Goal: Information Seeking & Learning: Find specific fact

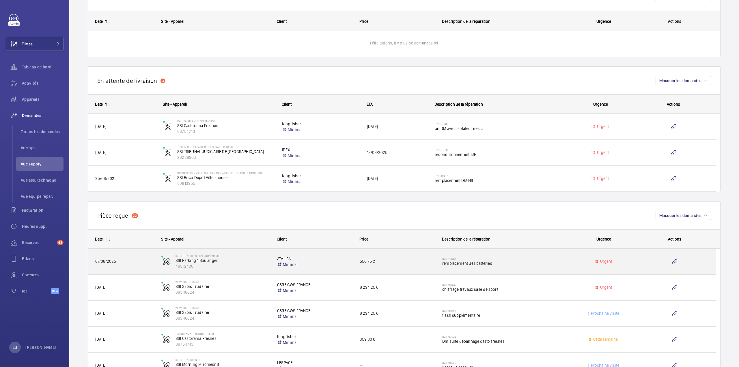
scroll to position [444, 0]
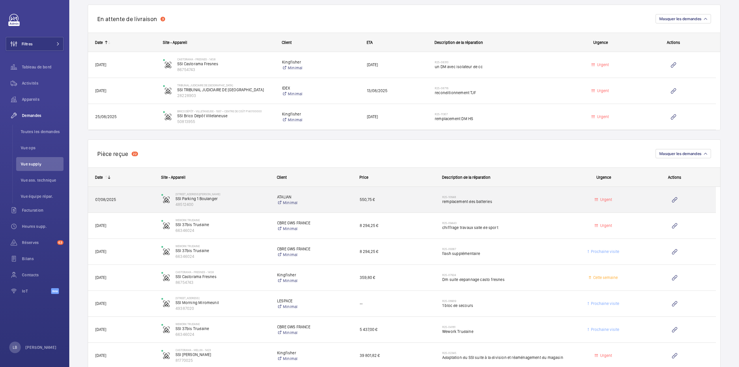
click at [545, 196] on div "R25-10648 remplacement des batteries" at bounding box center [504, 199] width 125 height 17
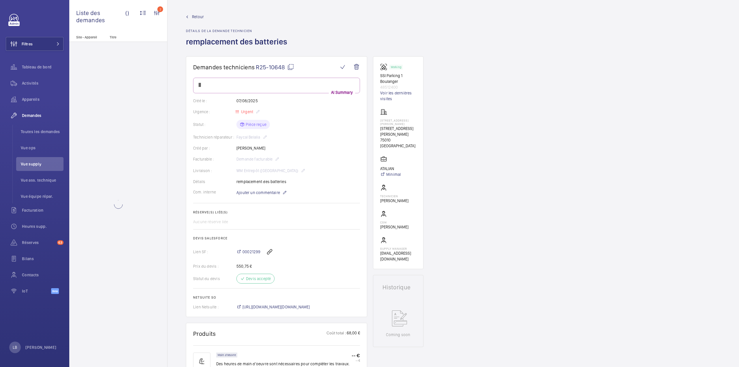
scroll to position [173, 0]
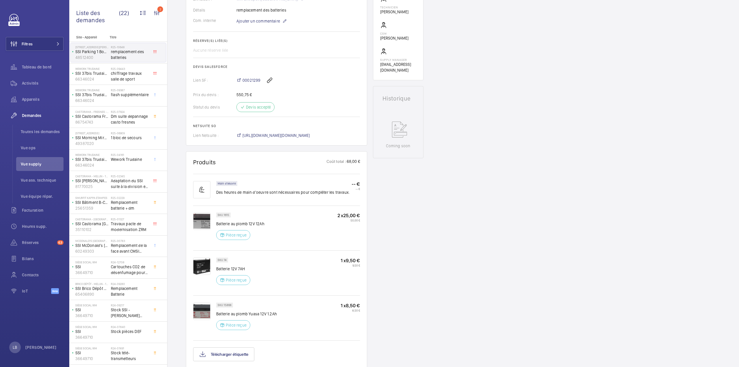
scroll to position [289, 0]
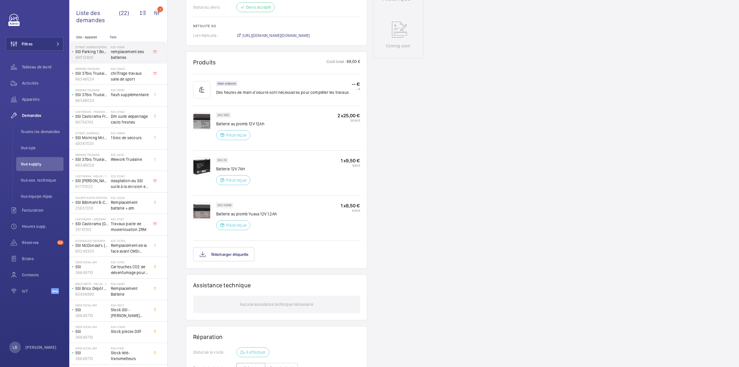
click at [494, 150] on div "Demandes techniciens R25-10648 Une demande de réparation urgente a été créée le…" at bounding box center [452, 123] width 571 height 711
click at [451, 214] on div "Demandes techniciens R25-10648 Une demande de réparation urgente a été créée le…" at bounding box center [452, 123] width 571 height 711
click at [553, 149] on div "Demandes techniciens R25-10648 Une demande de réparation urgente a été créée le…" at bounding box center [452, 123] width 571 height 711
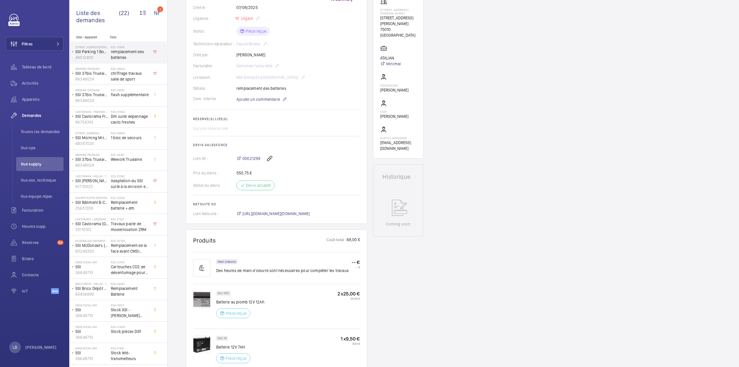
scroll to position [0, 0]
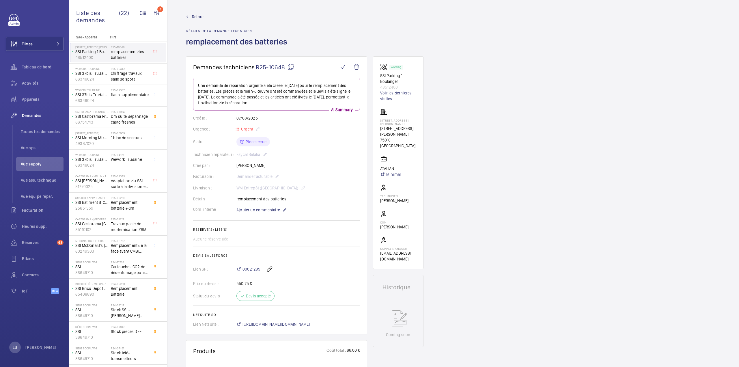
click at [469, 27] on div "Retour Détails de la demande technicien remplacement des batteries" at bounding box center [453, 35] width 535 height 42
click at [383, 41] on div "Retour Détails de la demande technicien remplacement des batteries" at bounding box center [453, 35] width 535 height 42
click at [192, 17] on span "Retour" at bounding box center [198, 17] width 12 height 6
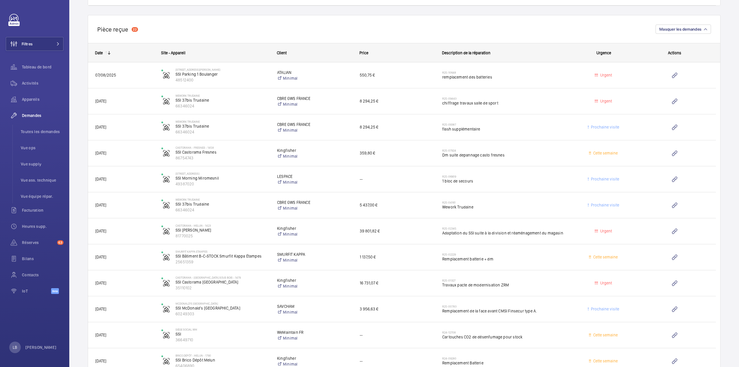
scroll to position [577, 0]
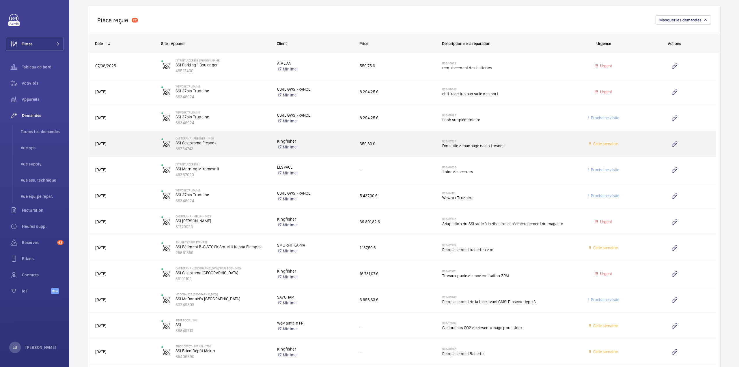
click at [565, 146] on span "Dm suite depannage casto fresnes" at bounding box center [504, 146] width 125 height 6
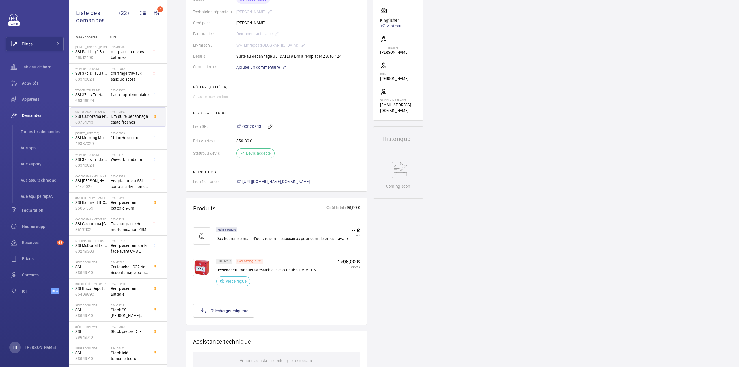
scroll to position [144, 0]
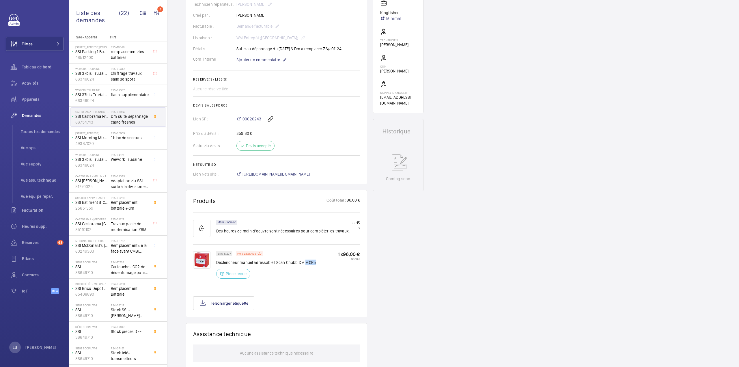
drag, startPoint x: 305, startPoint y: 268, endPoint x: 317, endPoint y: 269, distance: 12.8
click at [317, 269] on div "SKU 17207 Hors catalogue Declencheur manuel adressable I.Scan Chubb DM MCP5 Piè…" at bounding box center [288, 266] width 144 height 31
copy p "MCP5"
click at [324, 268] on div "SKU 17207 Hors catalogue Declencheur manuel adressable I.Scan Chubb DM MCP5 Piè…" at bounding box center [288, 266] width 144 height 31
click at [576, 126] on div "Demandes techniciens R25-07924 La demande de réparation a été créée le [DATE] p…" at bounding box center [452, 220] width 571 height 616
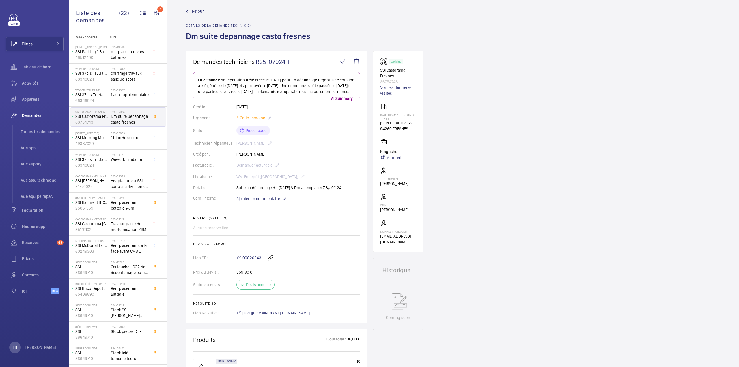
scroll to position [0, 0]
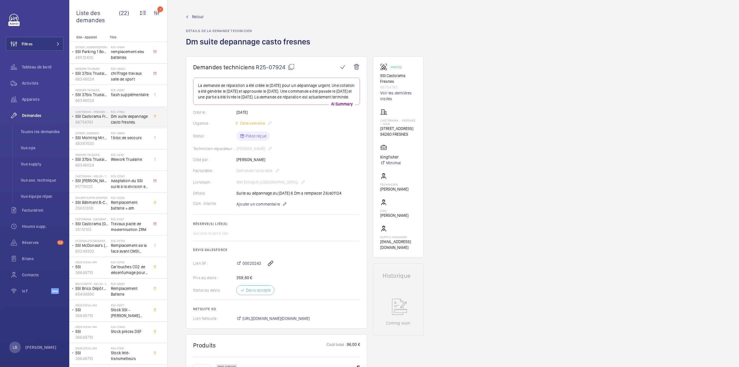
click at [195, 14] on span "Retour" at bounding box center [198, 17] width 12 height 6
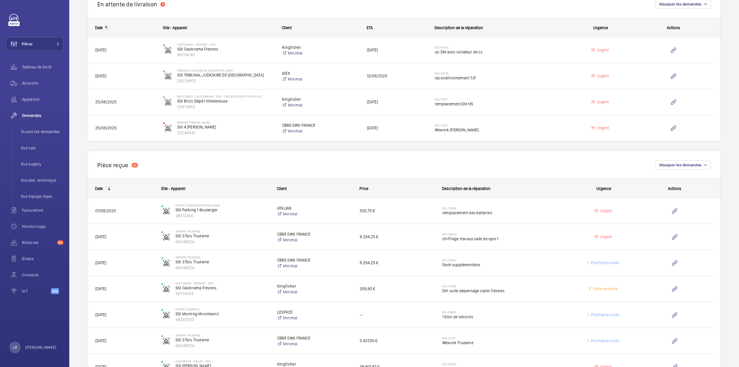
scroll to position [433, 0]
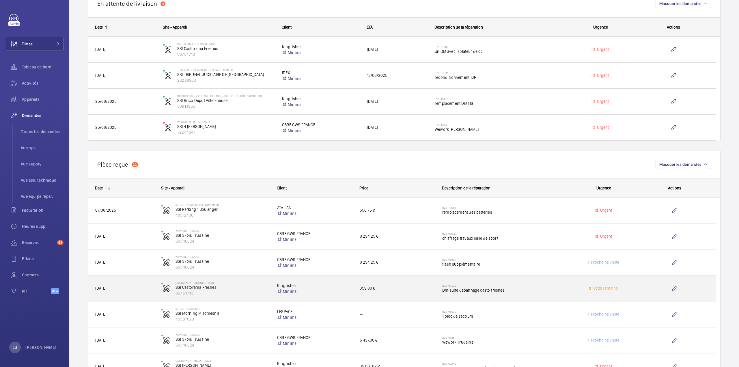
click at [550, 281] on div "R25-07924 Dm suite depannage casto fresnes" at bounding box center [504, 288] width 125 height 17
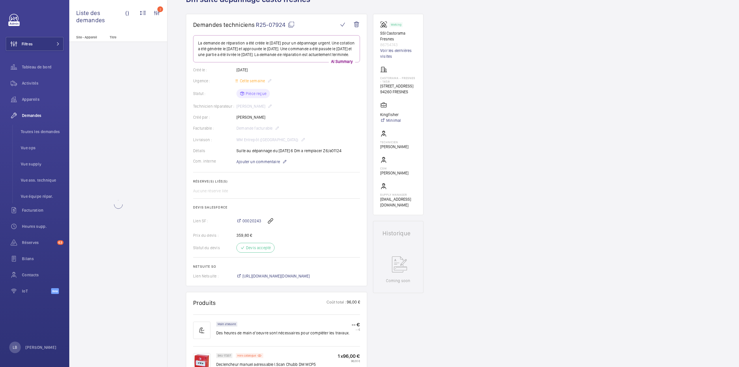
scroll to position [115, 0]
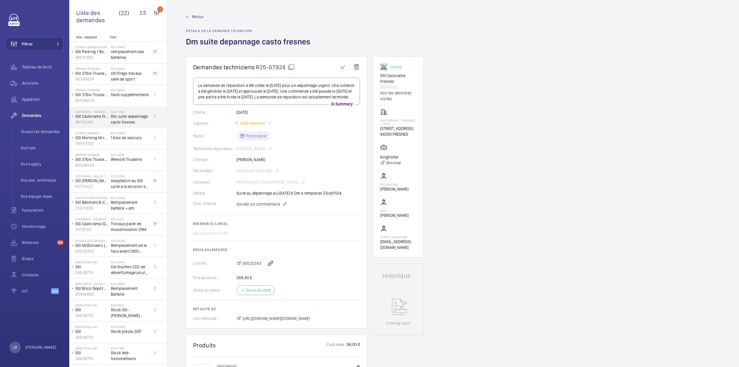
click at [192, 16] on span "Retour" at bounding box center [198, 17] width 12 height 6
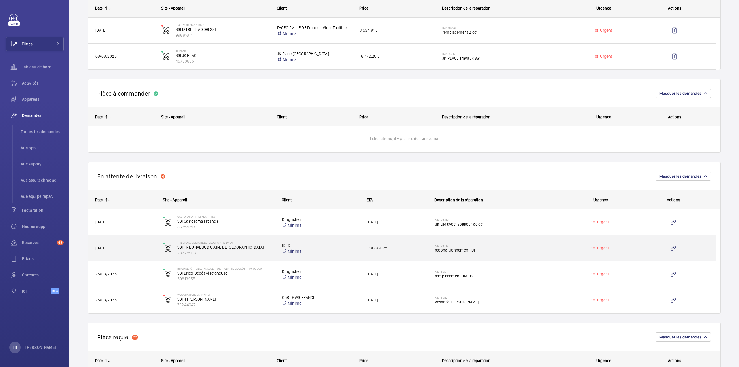
scroll to position [289, 0]
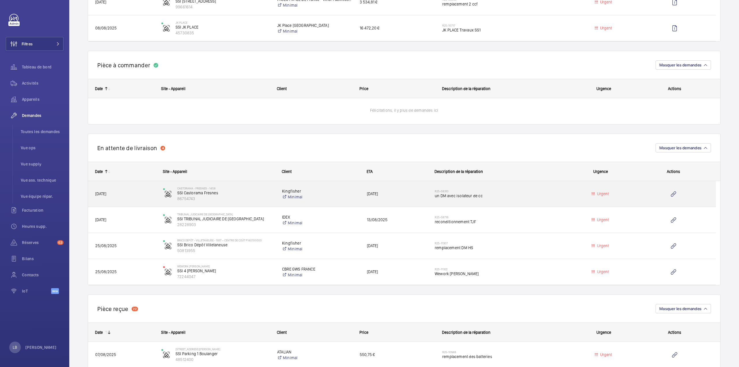
click at [526, 191] on h2 "R25-08310" at bounding box center [499, 190] width 128 height 3
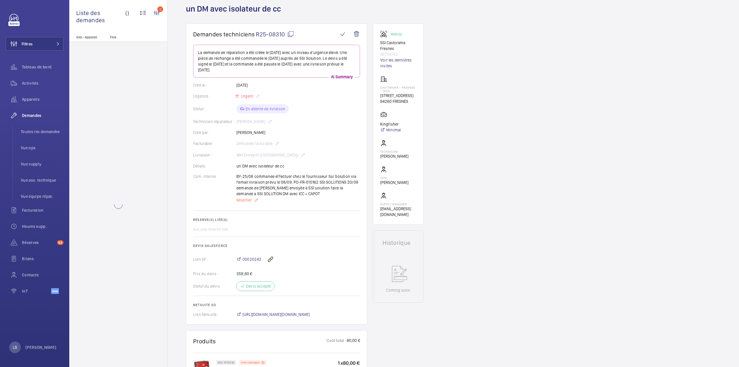
scroll to position [115, 0]
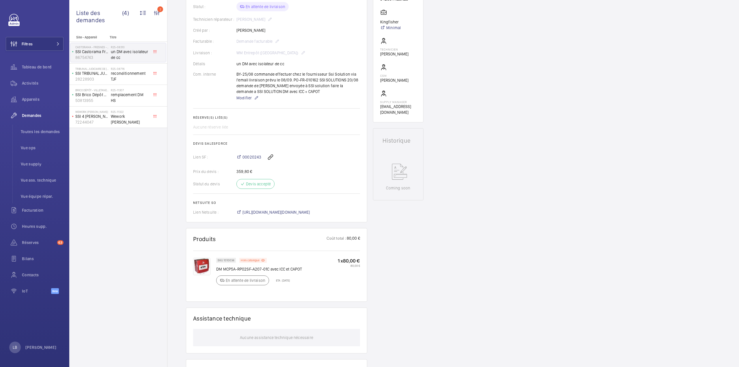
scroll to position [144, 0]
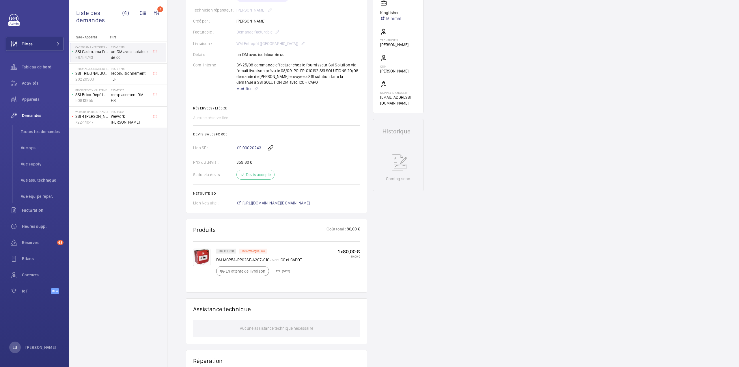
click at [273, 229] on wm-front-card-header "Produits Coût total : 80,00 €" at bounding box center [276, 233] width 167 height 14
click at [200, 254] on img at bounding box center [201, 257] width 17 height 17
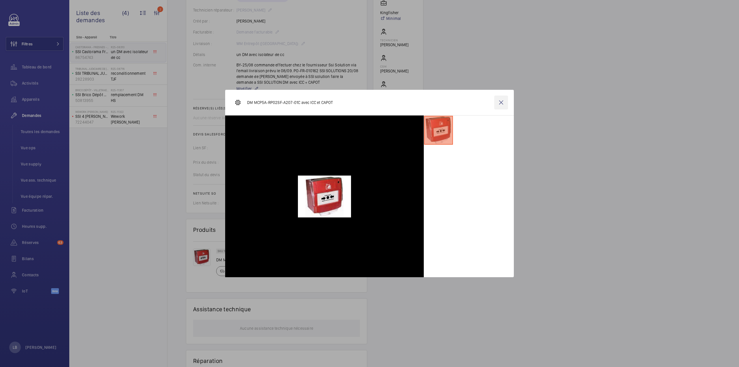
click at [500, 103] on wm-front-icon-button at bounding box center [501, 103] width 14 height 14
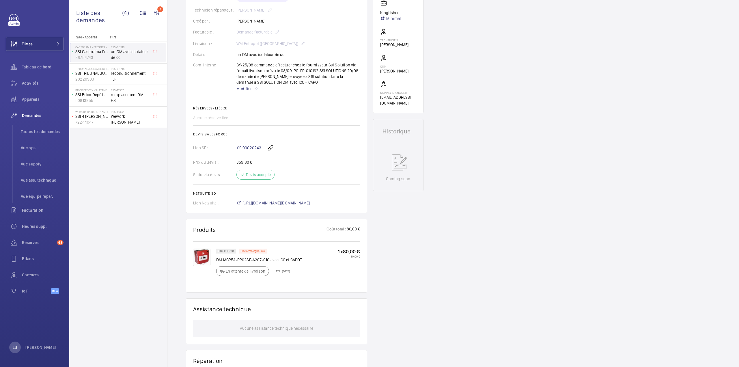
click at [311, 274] on div "SKU 1010034 Hors catalogue DM MCP5A-RP02SF-A207-01C avec ICC et CAPOT En attent…" at bounding box center [288, 264] width 144 height 31
click at [507, 226] on div "Demandes techniciens R25-08310 La demande de réparation a été créée le [DATE] a…" at bounding box center [452, 207] width 571 height 591
click at [438, 280] on div "Demandes techniciens R25-08310 La demande de réparation a été créée le [DATE] a…" at bounding box center [452, 207] width 571 height 591
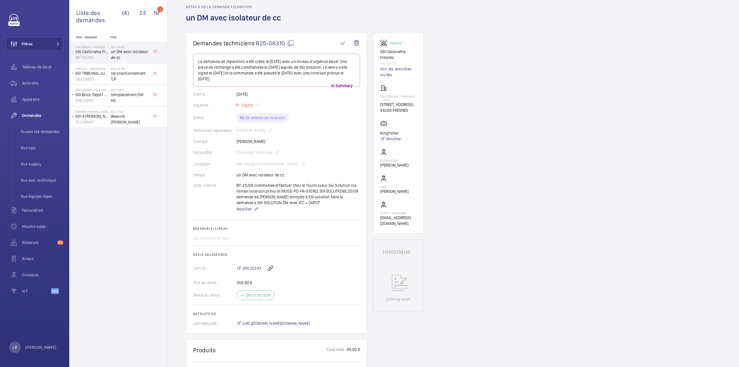
scroll to position [0, 0]
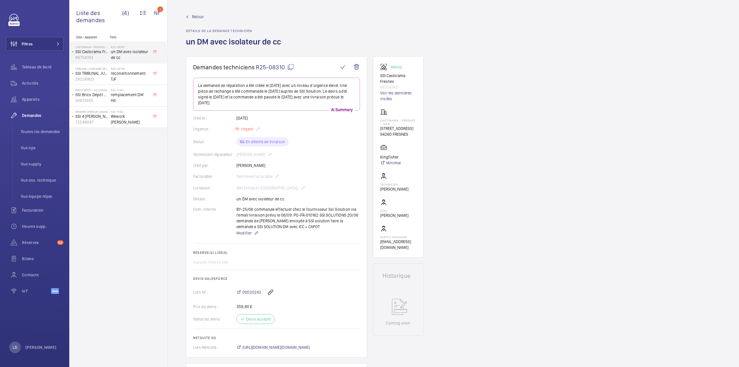
click at [118, 210] on div "Site - Appareil Titre Castorama - FRESNES - 1458 SSI Castorama Fresnes 86754743…" at bounding box center [118, 201] width 98 height 332
click at [28, 42] on span "Filtres" at bounding box center [27, 44] width 11 height 6
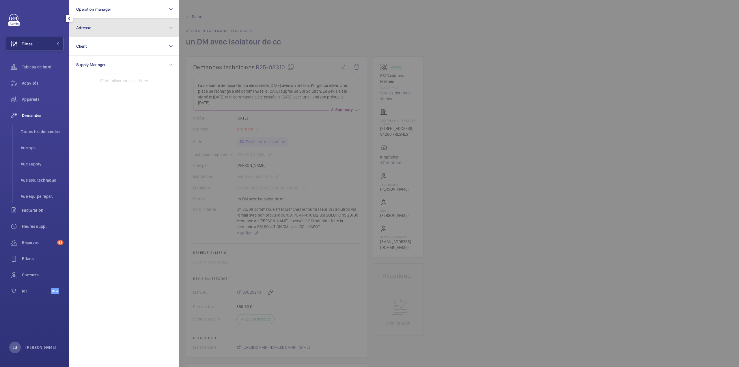
click at [113, 30] on button "Adresse" at bounding box center [124, 27] width 110 height 18
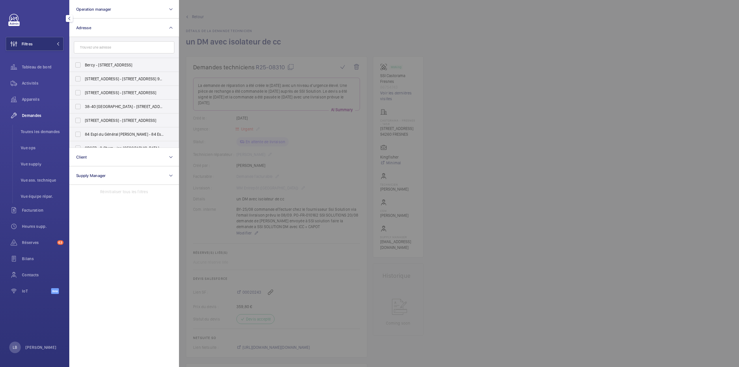
click at [114, 47] on input "text" at bounding box center [124, 47] width 100 height 12
type input "[PERSON_NAME]"
click at [311, 31] on div at bounding box center [548, 183] width 739 height 367
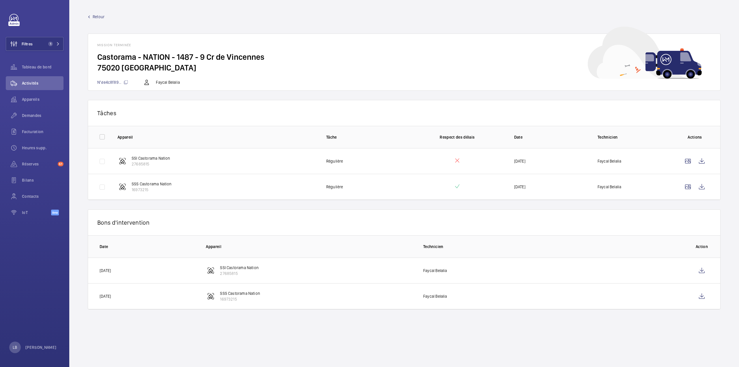
click at [151, 17] on link "Retour" at bounding box center [404, 17] width 633 height 6
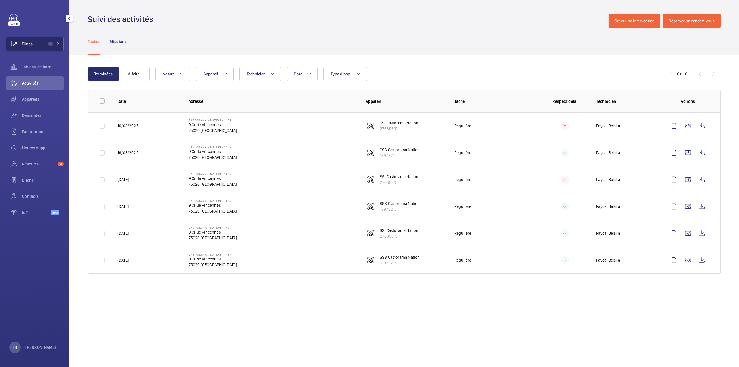
click at [37, 44] on button "Filtres 1" at bounding box center [35, 44] width 58 height 14
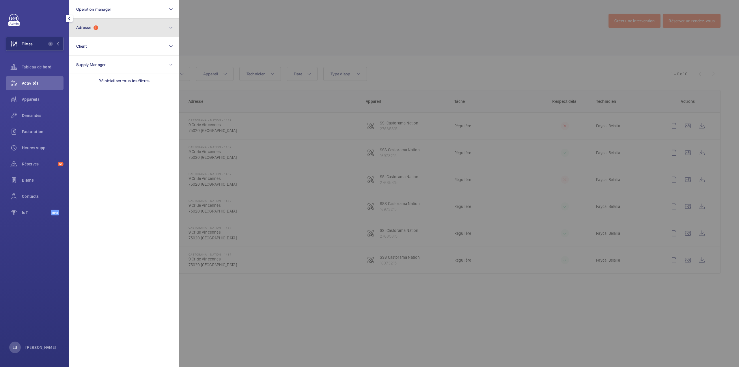
click at [108, 21] on button "Adresse 1" at bounding box center [124, 27] width 110 height 18
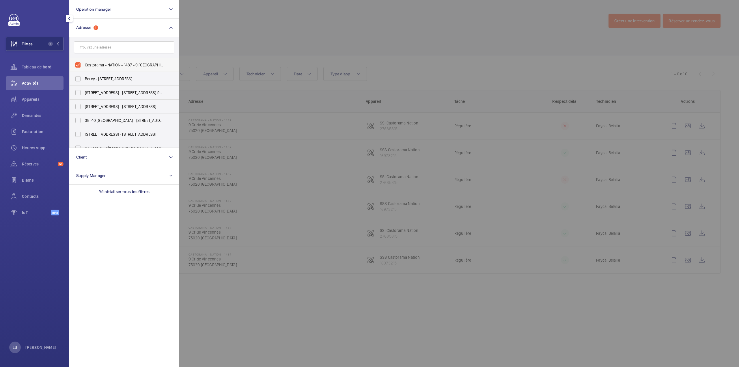
click at [78, 65] on label "Castorama - NATION - 1487 - 9 Cr de Vincennes, PARIS 75020" at bounding box center [120, 65] width 100 height 14
click at [78, 65] on input "Castorama - NATION - 1487 - 9 Cr de Vincennes, PARIS 75020" at bounding box center [78, 65] width 12 height 12
checkbox input "false"
click at [97, 45] on input "text" at bounding box center [124, 47] width 100 height 12
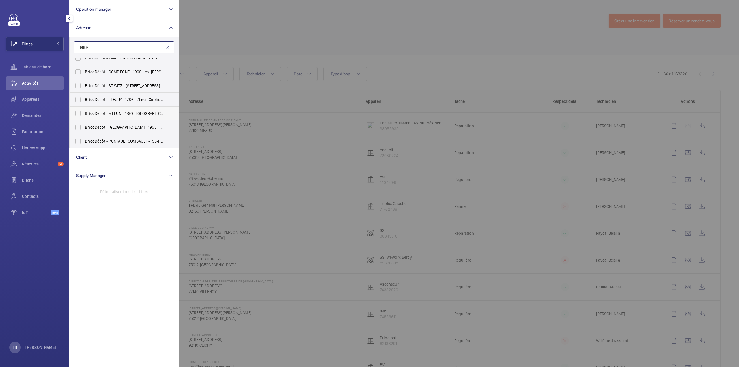
scroll to position [63, 0]
type input "brico"
click at [78, 143] on label "Brico Dépôt - PONTAULT COMBAULT - 1954 – centre de coût P145300000 - Brico Dépô…" at bounding box center [120, 141] width 100 height 14
click at [78, 143] on input "Brico Dépôt - PONTAULT COMBAULT - 1954 – centre de coût P145300000 - Brico Dépô…" at bounding box center [78, 141] width 12 height 12
checkbox input "true"
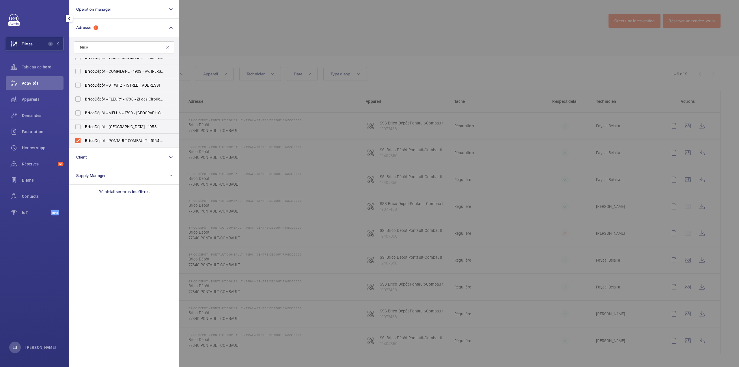
click at [261, 33] on div at bounding box center [548, 183] width 739 height 367
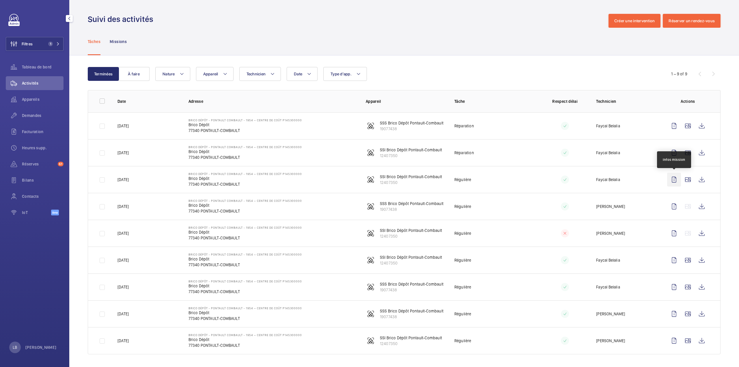
click at [675, 181] on wm-front-icon-button at bounding box center [674, 180] width 14 height 14
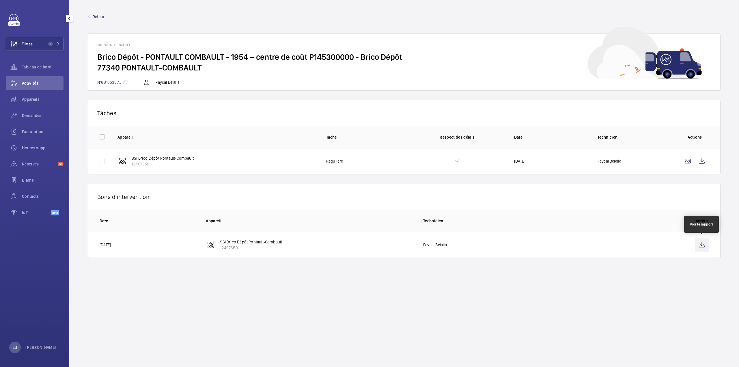
click at [698, 247] on wm-front-icon-button at bounding box center [702, 245] width 14 height 14
click at [702, 161] on wm-front-icon-button at bounding box center [702, 161] width 14 height 14
click at [48, 45] on span "1" at bounding box center [49, 44] width 7 height 5
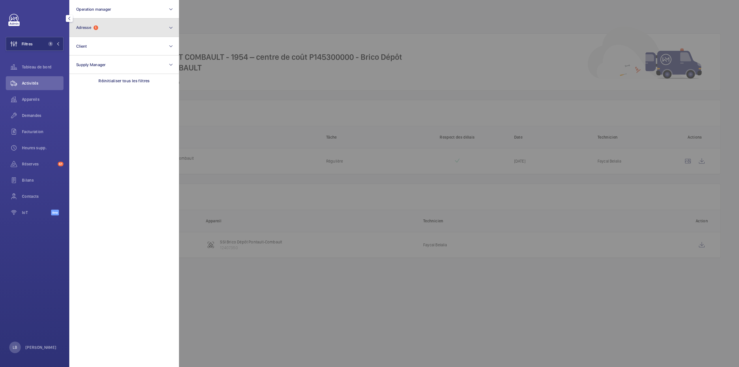
click at [127, 29] on button "Adresse 1" at bounding box center [124, 27] width 110 height 18
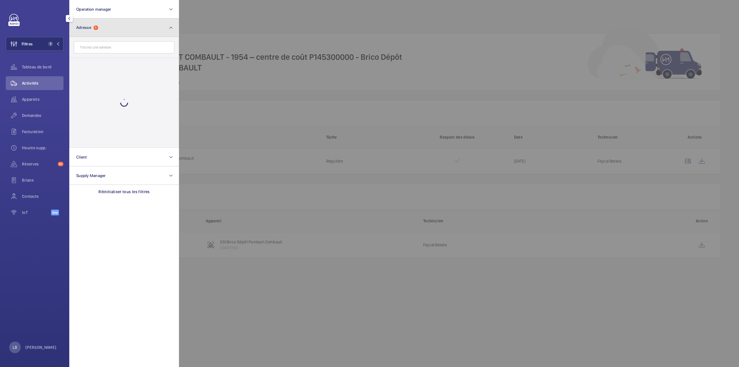
click at [119, 27] on button "Adresse 1" at bounding box center [124, 27] width 110 height 18
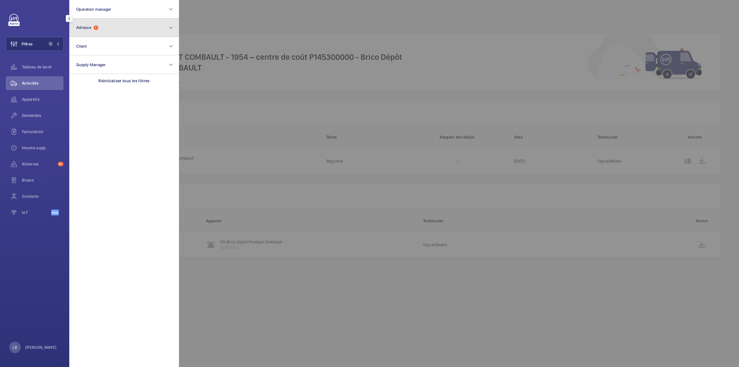
click at [119, 27] on button "Adresse 1" at bounding box center [124, 27] width 110 height 18
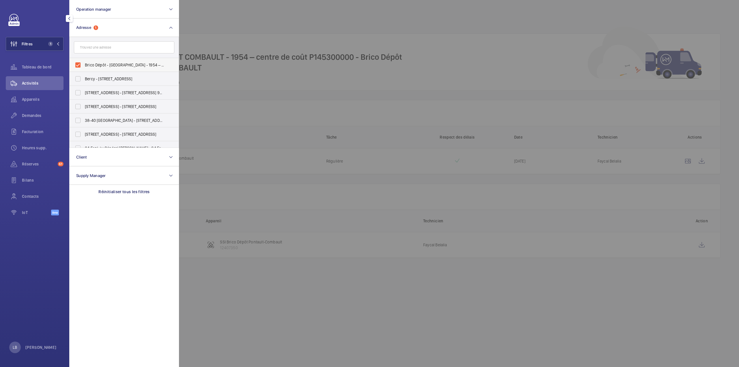
click at [77, 66] on label "Brico Dépôt - PONTAULT COMBAULT - 1954 – centre de coût P145300000 - Brico Dépô…" at bounding box center [120, 65] width 100 height 14
click at [77, 66] on input "Brico Dépôt - PONTAULT COMBAULT - 1954 – centre de coût P145300000 - Brico Dépô…" at bounding box center [78, 65] width 12 height 12
checkbox input "false"
click at [216, 27] on div at bounding box center [548, 183] width 739 height 367
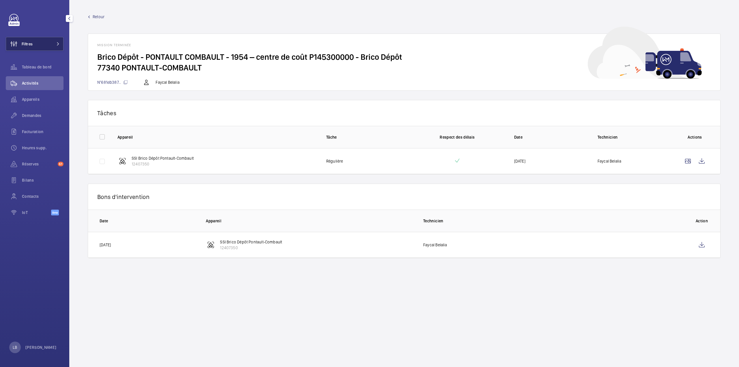
click at [43, 43] on button "Filtres" at bounding box center [35, 44] width 58 height 14
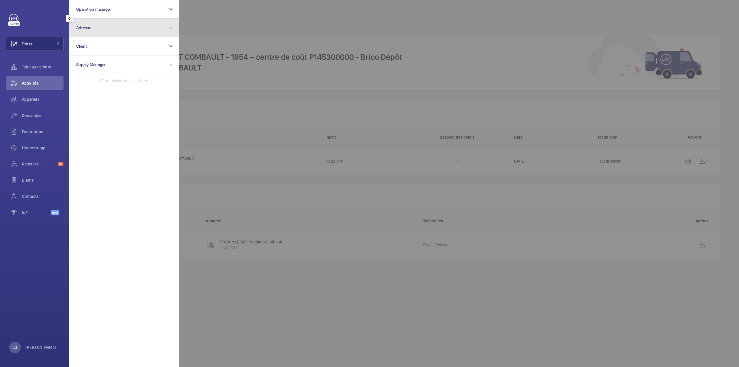
click at [106, 25] on button "Adresse" at bounding box center [124, 27] width 110 height 18
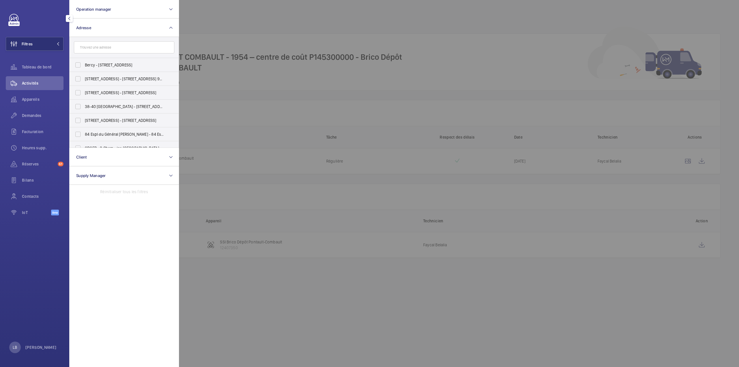
click at [118, 47] on input "text" at bounding box center [124, 47] width 100 height 12
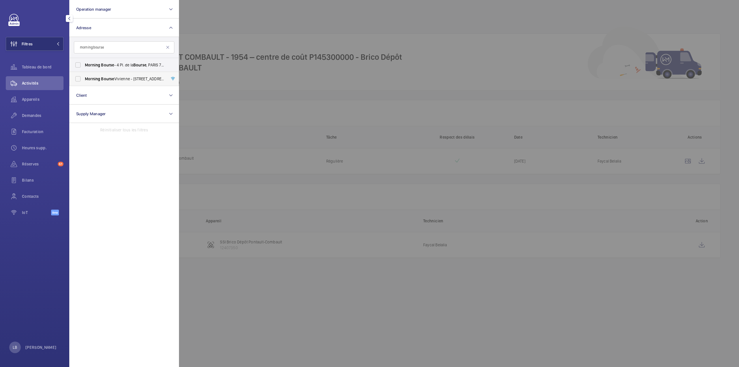
type input "morning bourse"
click at [77, 78] on label "Morning Bourse Vivienne - 9 Rue des Filles Saint-Thomas, PARIS 75002" at bounding box center [120, 79] width 100 height 14
click at [77, 78] on input "Morning Bourse Vivienne - 9 Rue des Filles Saint-Thomas, PARIS 75002" at bounding box center [78, 79] width 12 height 12
checkbox input "true"
click at [81, 65] on label "Morning Bourse - 4 Pl. de la Bourse , PARIS 75002" at bounding box center [120, 65] width 100 height 14
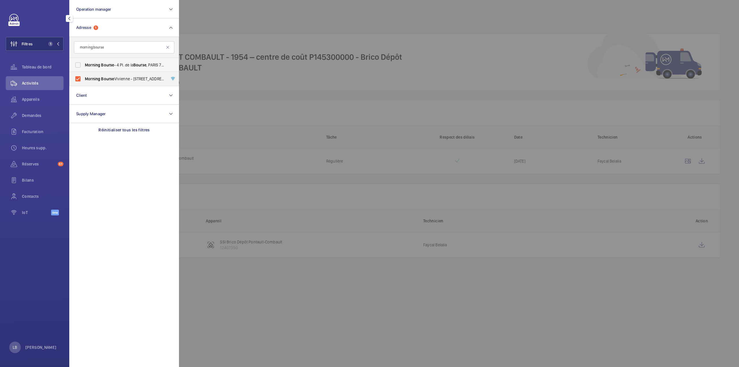
click at [81, 65] on input "Morning Bourse - 4 Pl. de la Bourse , PARIS 75002" at bounding box center [78, 65] width 12 height 12
checkbox input "true"
click at [248, 28] on div at bounding box center [548, 183] width 739 height 367
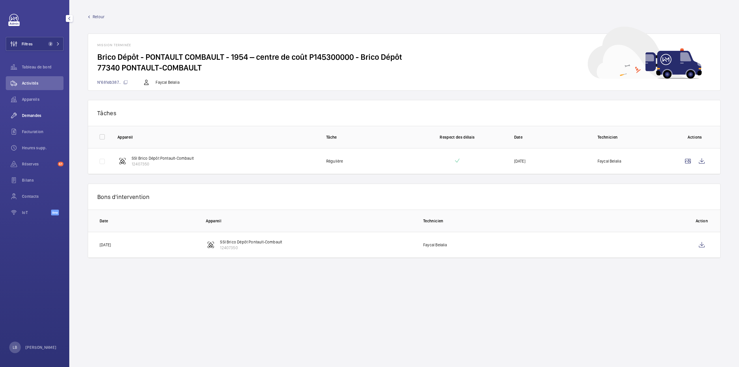
click at [34, 114] on span "Demandes" at bounding box center [43, 116] width 42 height 6
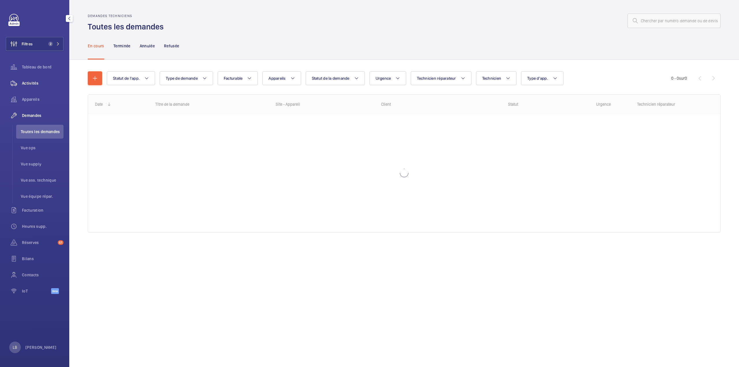
click at [29, 82] on span "Activités" at bounding box center [43, 83] width 42 height 6
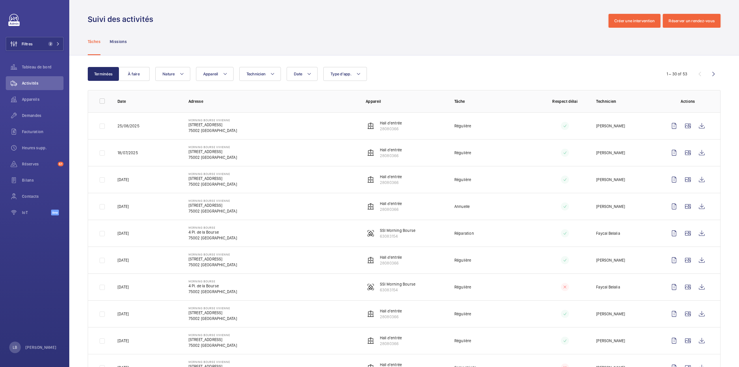
click at [435, 37] on div "Tâches Missions" at bounding box center [404, 41] width 633 height 27
click at [131, 74] on button "À faire" at bounding box center [133, 74] width 31 height 14
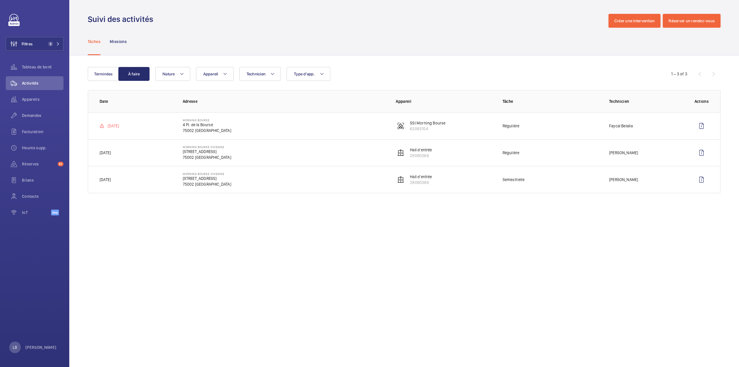
click at [132, 125] on td "17/08/2025" at bounding box center [130, 125] width 85 height 27
click at [104, 71] on button "Terminées" at bounding box center [103, 74] width 31 height 14
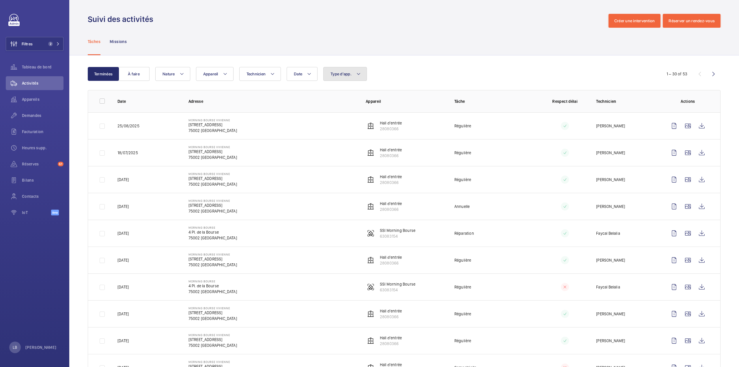
click at [349, 71] on button "Type d'app." at bounding box center [345, 74] width 44 height 14
click at [339, 155] on span "Sécurité incendie" at bounding box center [378, 155] width 79 height 6
click at [338, 155] on input "Sécurité incendie" at bounding box center [332, 155] width 12 height 12
checkbox input "true"
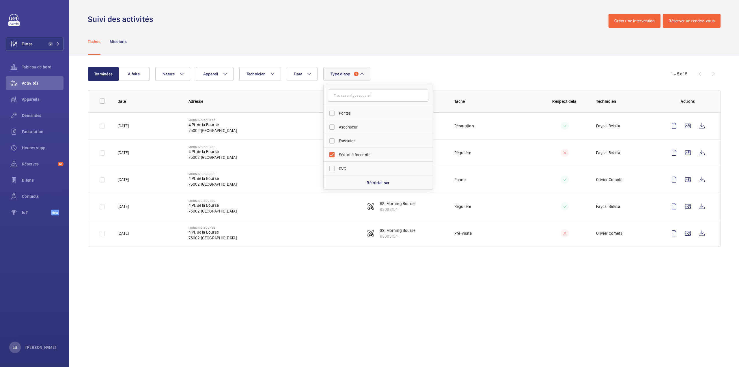
click at [462, 29] on div "Tâches Missions" at bounding box center [404, 41] width 633 height 27
drag, startPoint x: 187, startPoint y: 146, endPoint x: 216, endPoint y: 157, distance: 31.3
click at [216, 157] on td "Morning Bourse 4 Pl. de la Bourse 75002 PARIS" at bounding box center [267, 152] width 177 height 27
copy div "Morning Bourse 4 Pl. de la Bourse 75002 PARIS"
click at [441, 79] on div "Date Technicien Appareil Type d'app. 1 Nature" at bounding box center [403, 74] width 496 height 14
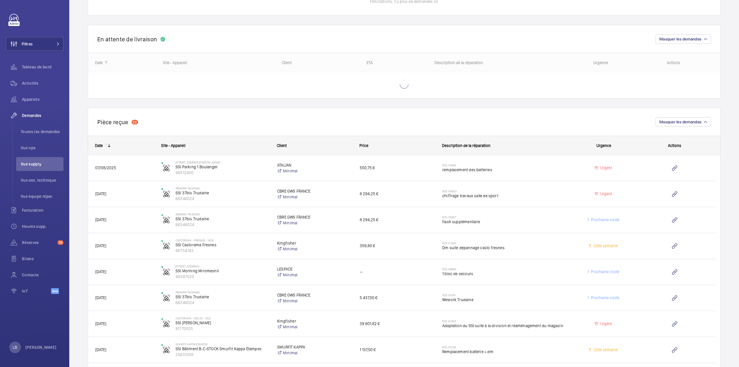
scroll to position [404, 0]
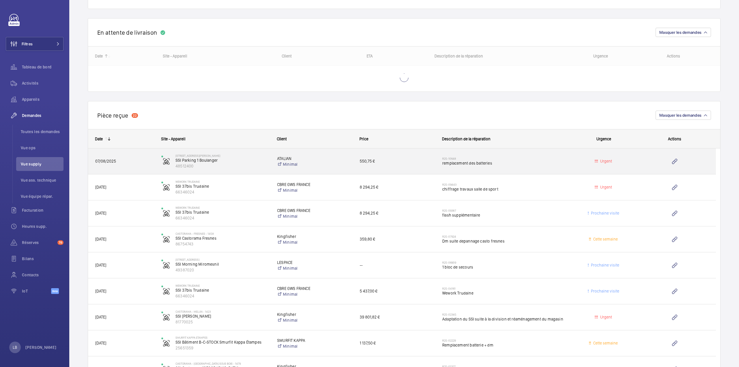
click at [527, 167] on div "R25-10648 remplacement des batteries" at bounding box center [504, 161] width 125 height 17
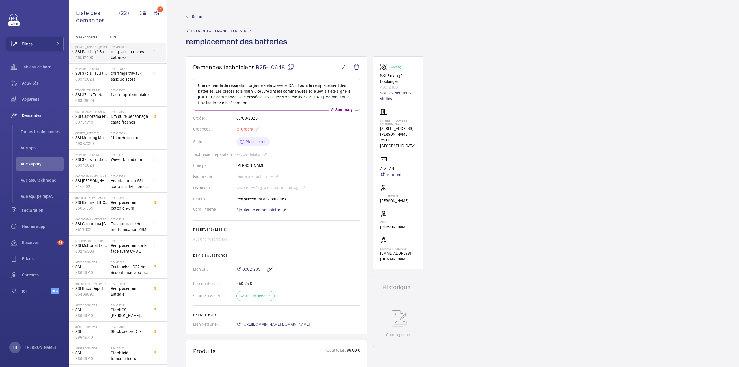
click at [288, 67] on mat-icon at bounding box center [290, 66] width 7 height 7
click at [197, 16] on span "Retour" at bounding box center [198, 17] width 12 height 6
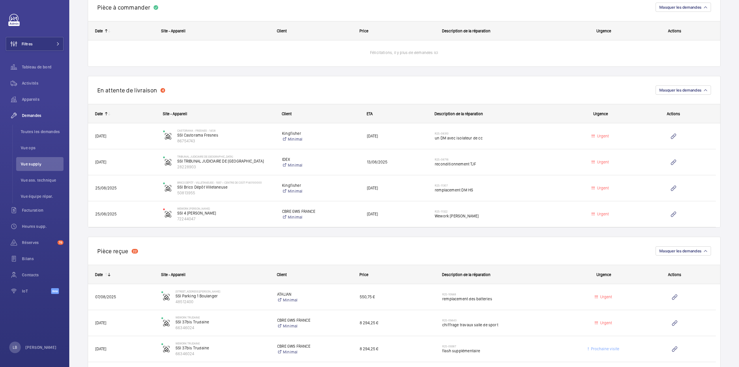
scroll to position [404, 0]
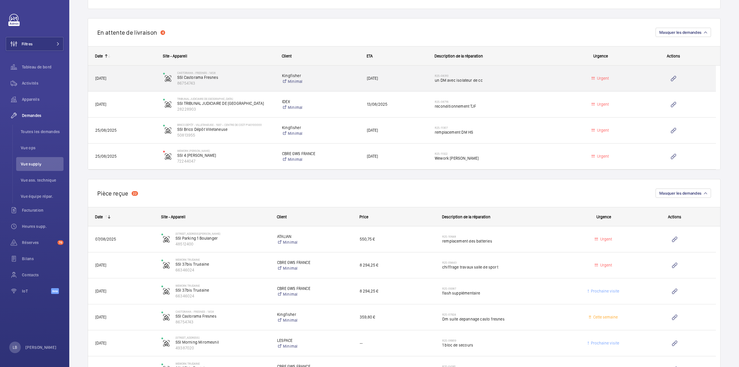
click at [521, 72] on div "R25-08310 un DM avec isolateur de cc" at bounding box center [499, 78] width 128 height 17
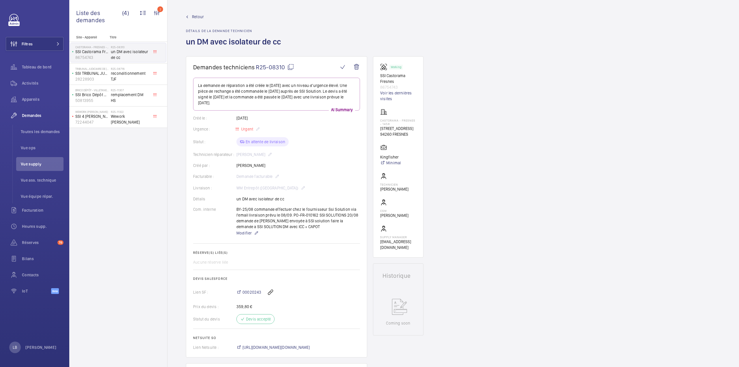
click at [196, 17] on span "Retour" at bounding box center [198, 17] width 12 height 6
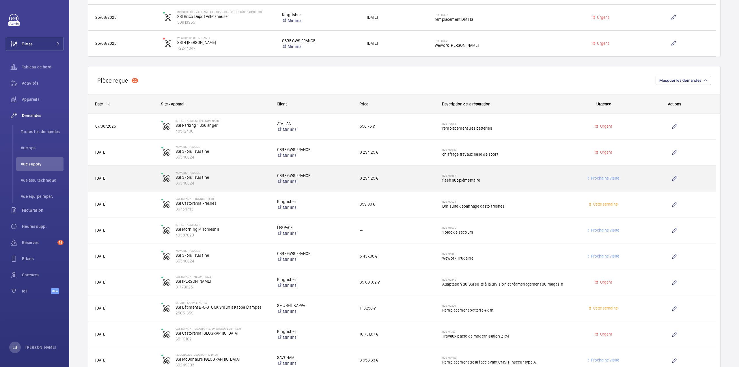
scroll to position [520, 0]
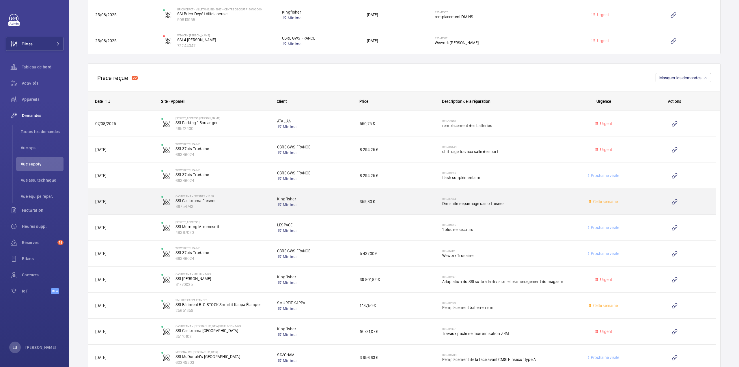
click at [534, 204] on span "Dm suite depannage casto fresnes" at bounding box center [504, 204] width 125 height 6
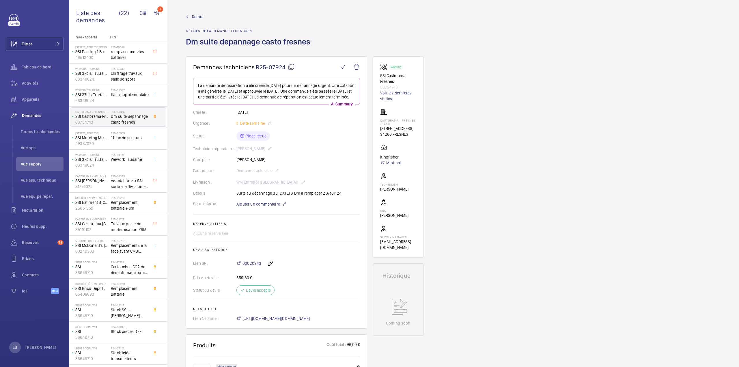
click at [291, 68] on mat-icon at bounding box center [291, 66] width 7 height 7
click at [192, 16] on span "Retour" at bounding box center [198, 17] width 12 height 6
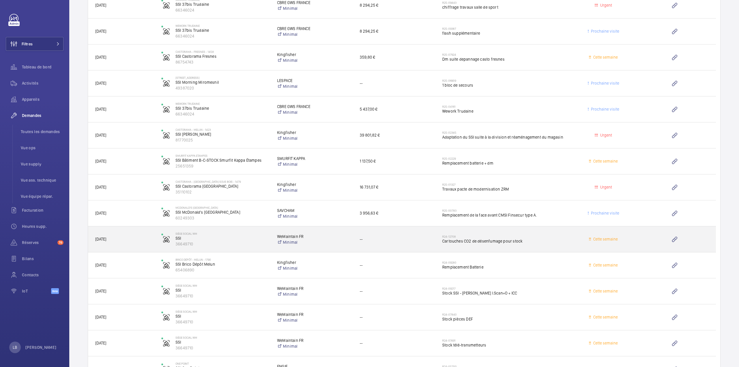
scroll to position [635, 0]
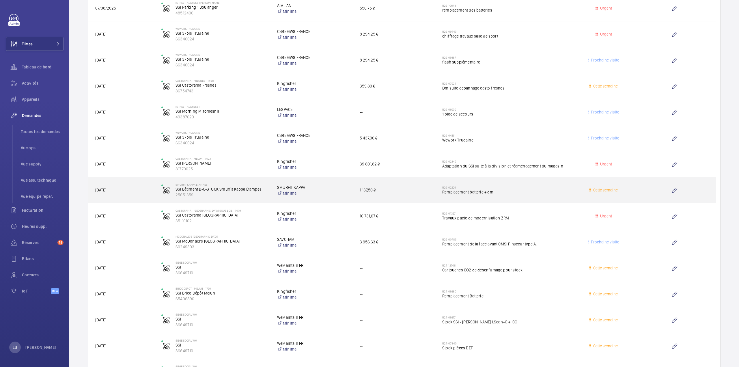
click at [567, 184] on div "Cette semaine" at bounding box center [600, 190] width 66 height 18
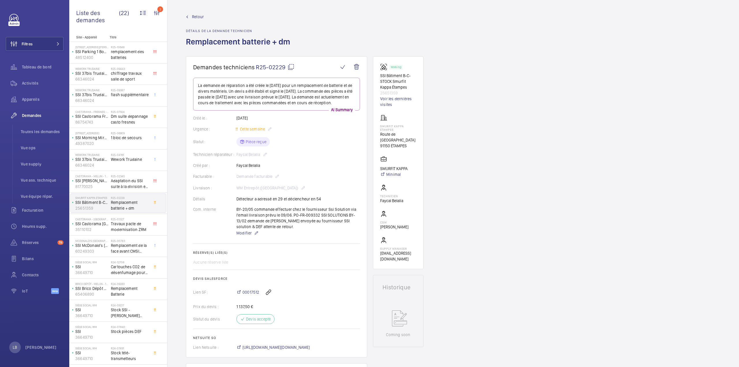
click at [291, 68] on mat-icon at bounding box center [290, 66] width 7 height 7
